Goal: Navigation & Orientation: Find specific page/section

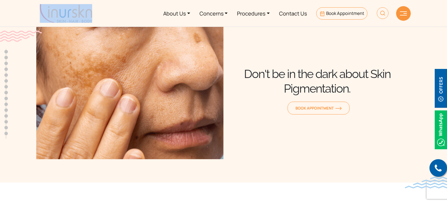
drag, startPoint x: 99, startPoint y: 16, endPoint x: 59, endPoint y: 16, distance: 40.1
click at [59, 16] on div "About Us Concerns Procedures Contact Us Book Appointment" at bounding box center [223, 13] width 374 height 22
click at [59, 16] on img at bounding box center [66, 13] width 52 height 19
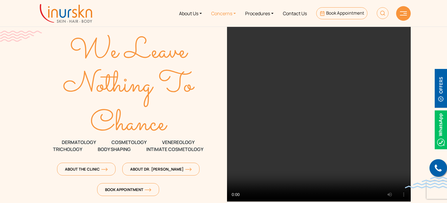
click at [224, 11] on link "Concerns" at bounding box center [224, 13] width 34 height 22
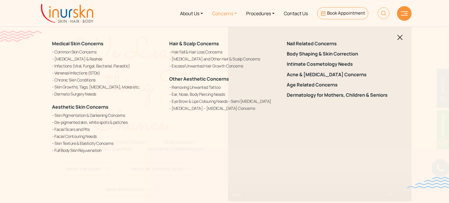
click at [400, 40] on img at bounding box center [401, 38] width 6 height 6
